Goal: Navigation & Orientation: Find specific page/section

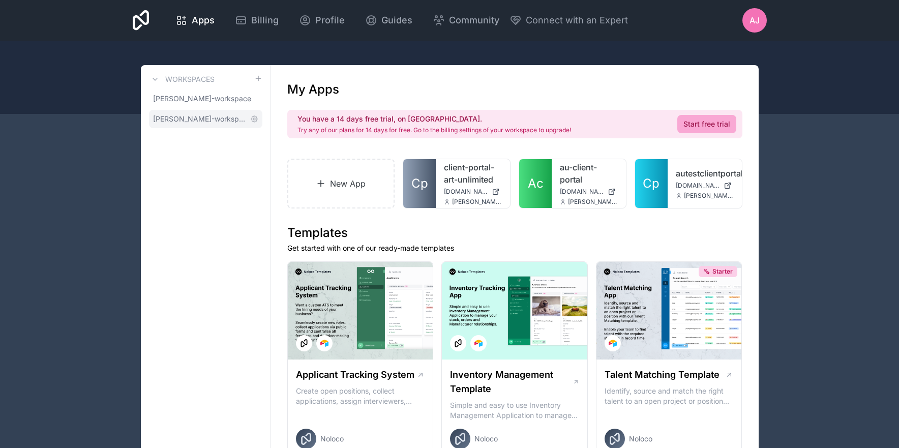
click at [203, 119] on span "[PERSON_NAME]-workspace" at bounding box center [199, 119] width 93 height 10
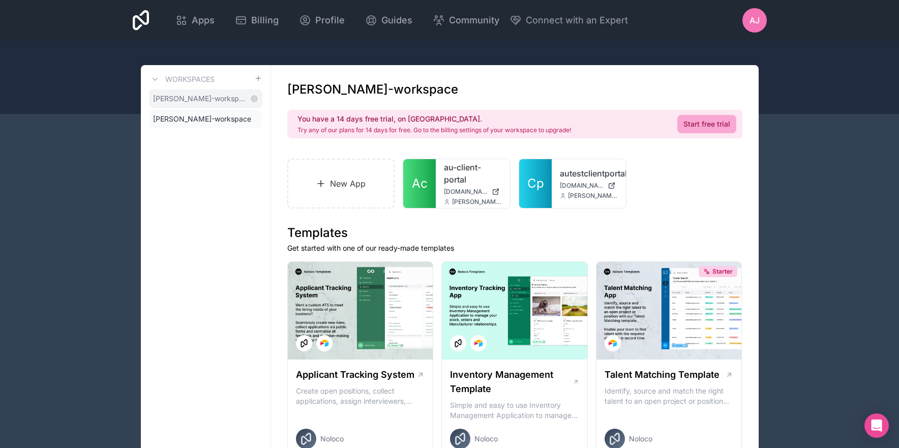
click at [195, 98] on span "[PERSON_NAME]-workspace" at bounding box center [199, 99] width 93 height 10
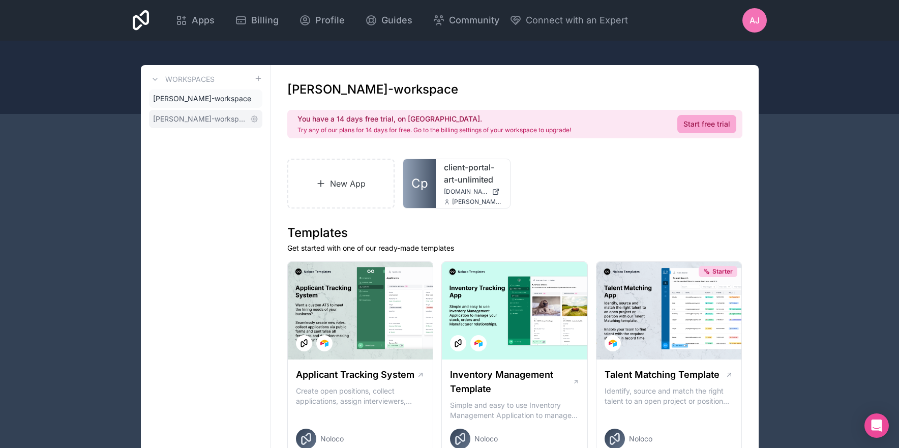
click at [201, 114] on span "[PERSON_NAME]-workspace" at bounding box center [199, 119] width 93 height 10
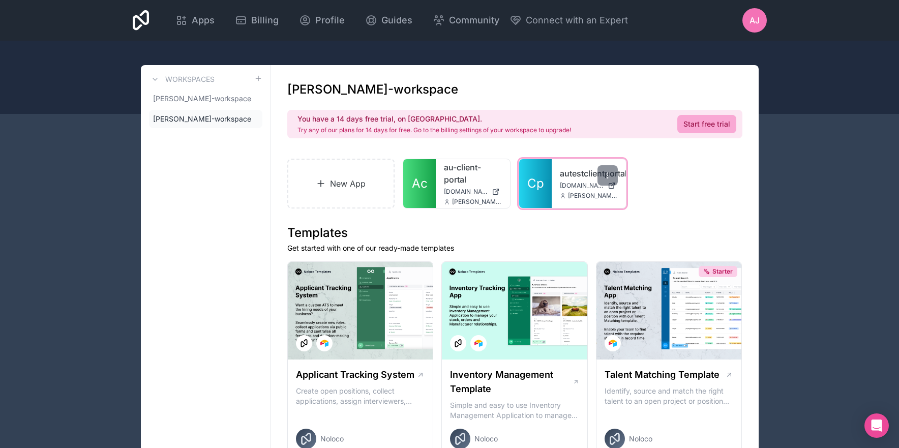
click at [570, 173] on link "autestclientportal" at bounding box center [589, 173] width 58 height 12
